Goal: Navigation & Orientation: Find specific page/section

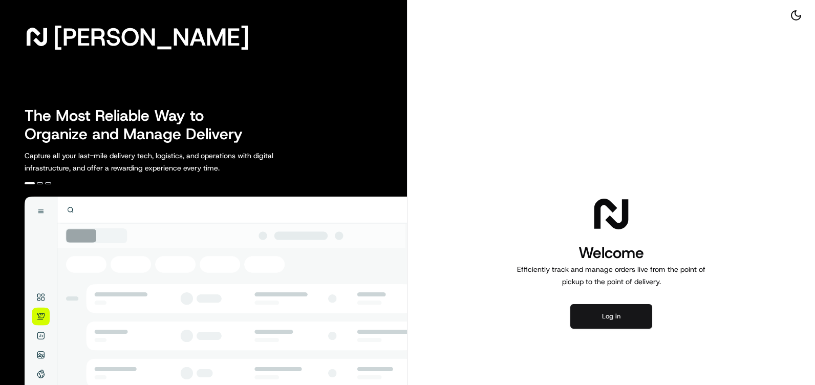
click at [620, 312] on button "Log in" at bounding box center [612, 316] width 82 height 25
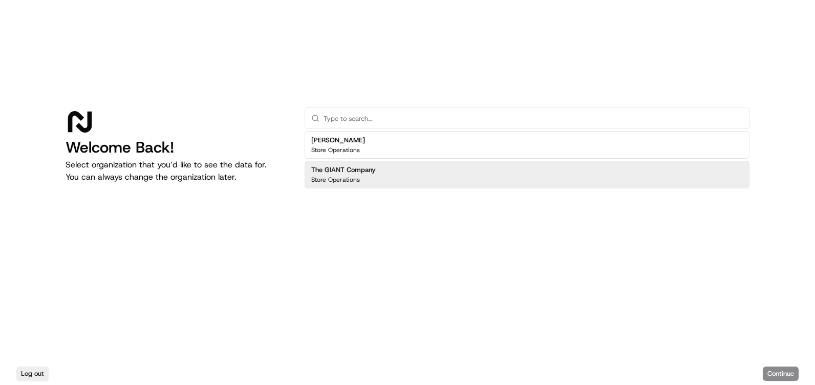
click at [373, 170] on h2 "The GIANT Company" at bounding box center [343, 169] width 65 height 9
click at [353, 173] on h2 "The GIANT Company" at bounding box center [343, 169] width 65 height 9
click at [782, 370] on button "Continue" at bounding box center [781, 374] width 36 height 14
